Goal: Task Accomplishment & Management: Use online tool/utility

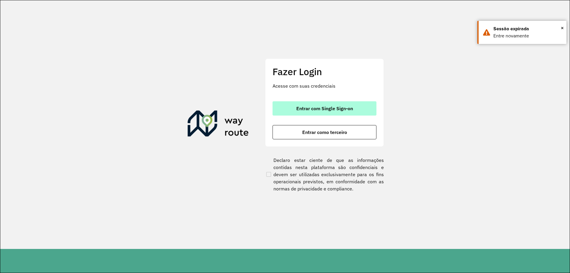
click at [302, 109] on span "Entrar com Single Sign-on" at bounding box center [324, 108] width 57 height 5
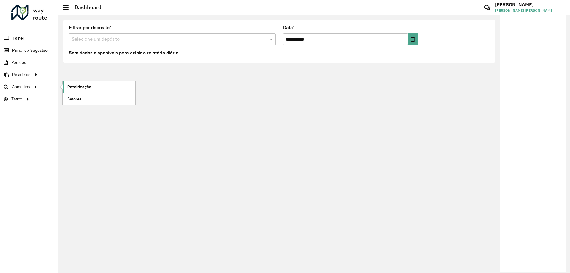
click at [83, 87] on span "Roteirização" at bounding box center [79, 87] width 24 height 6
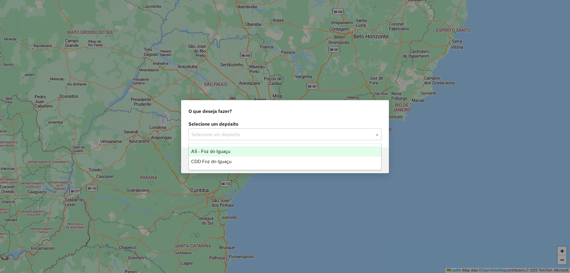
click at [235, 135] on input "text" at bounding box center [278, 134] width 175 height 7
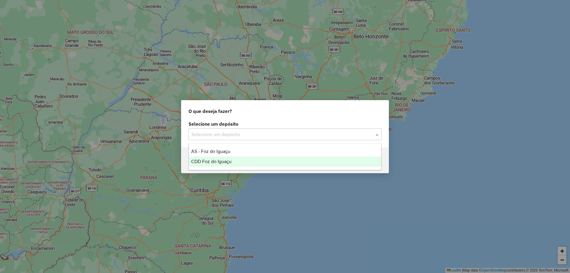
click at [224, 157] on div "CDD Foz do Iguaçu" at bounding box center [285, 161] width 192 height 10
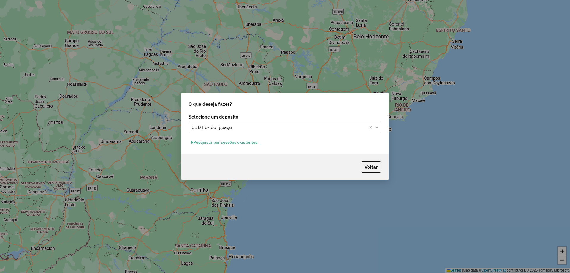
click at [252, 143] on button "Pesquisar por sessões existentes" at bounding box center [224, 142] width 72 height 9
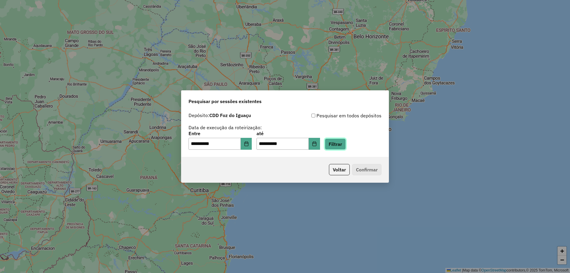
click at [346, 143] on button "Filtrar" at bounding box center [335, 143] width 21 height 11
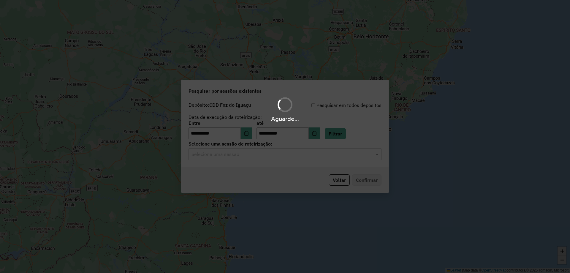
click at [249, 157] on input "text" at bounding box center [278, 154] width 175 height 7
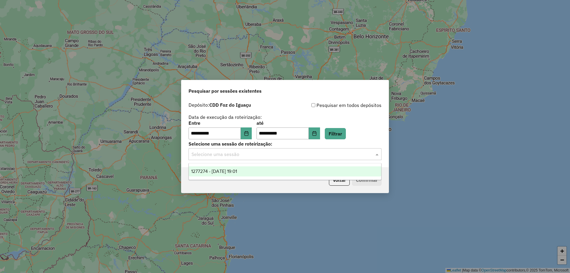
click at [245, 166] on ng-dropdown-panel "1277274 - 17/09/2025 19:01" at bounding box center [284, 171] width 193 height 17
click at [250, 170] on div "1277274 - [DATE] 19:01" at bounding box center [285, 171] width 192 height 10
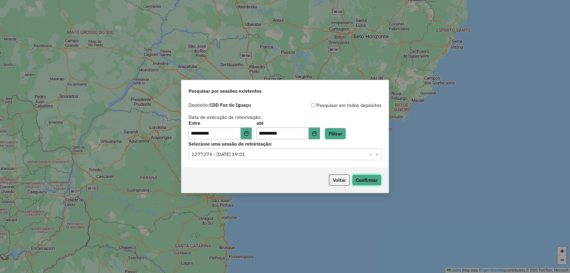
click at [371, 181] on button "Confirmar" at bounding box center [366, 179] width 29 height 11
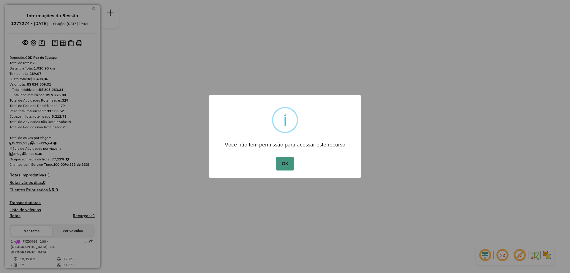
click at [286, 165] on button "OK" at bounding box center [285, 164] width 18 height 14
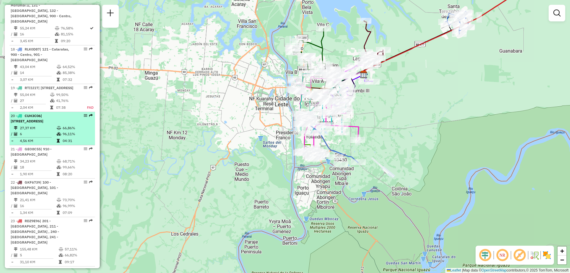
scroll to position [801, 0]
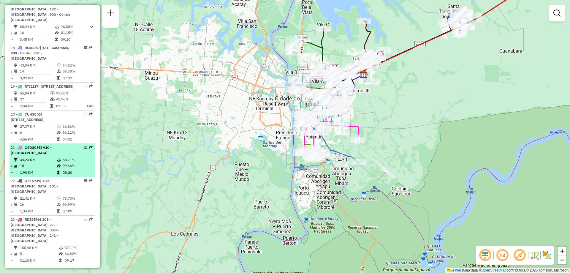
click at [42, 158] on td "34,23 KM" at bounding box center [38, 160] width 37 height 6
select select "**********"
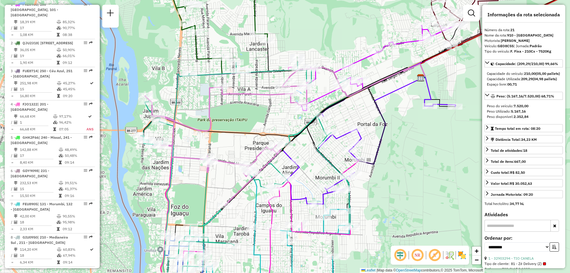
scroll to position [237, 0]
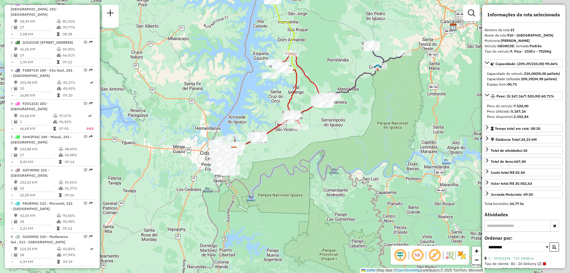
drag, startPoint x: 376, startPoint y: 118, endPoint x: 313, endPoint y: 142, distance: 66.8
click at [313, 142] on div "Janela de atendimento Grade de atendimento Capacidade Transportadoras Veículos …" at bounding box center [285, 136] width 570 height 273
